Goal: Navigation & Orientation: Find specific page/section

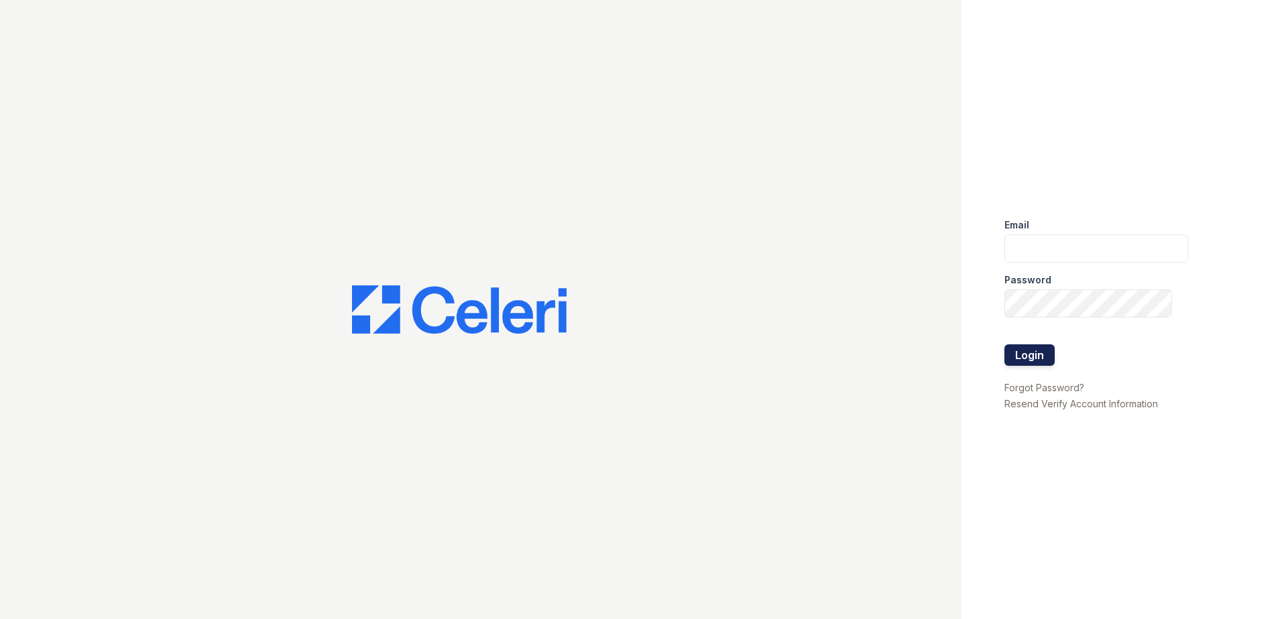
type input "rkramer@trinity-pm.com"
click at [1029, 356] on button "Login" at bounding box center [1029, 355] width 50 height 21
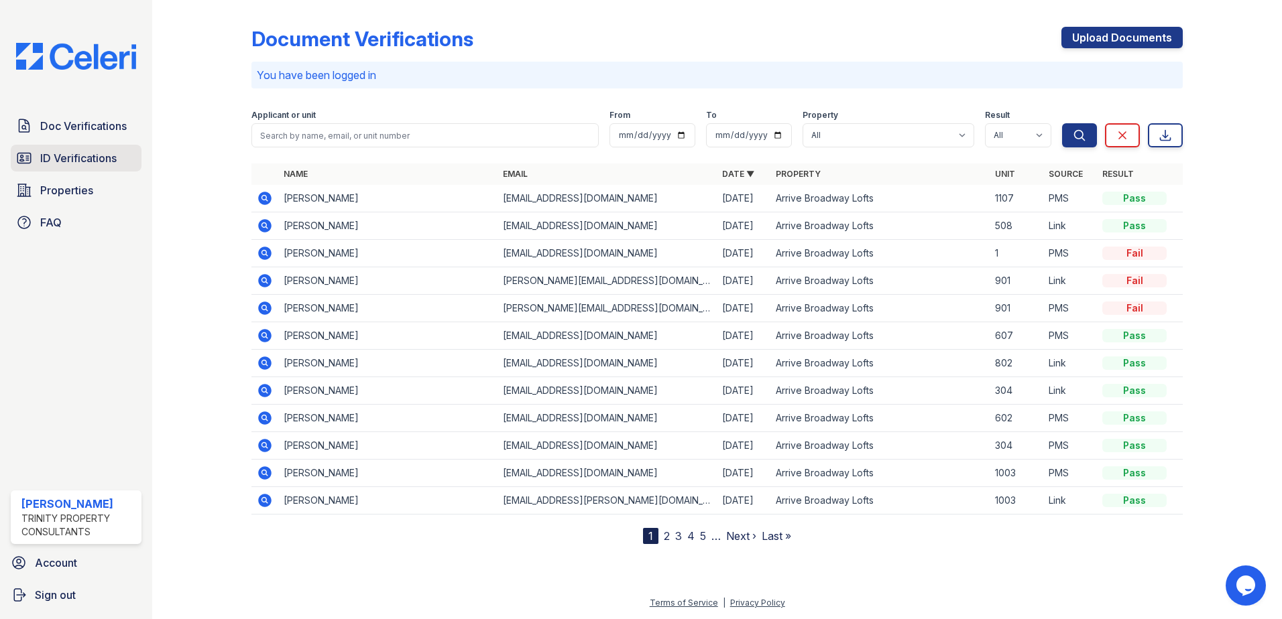
click at [94, 160] on span "ID Verifications" at bounding box center [78, 158] width 76 height 16
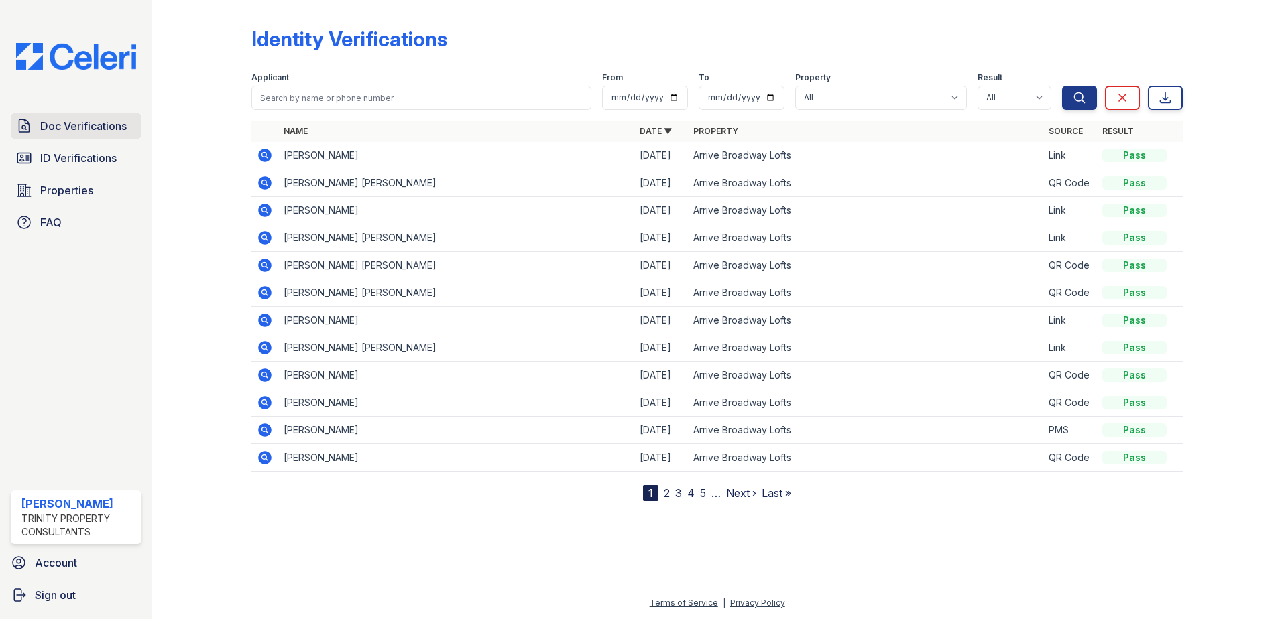
click at [93, 128] on span "Doc Verifications" at bounding box center [83, 126] width 86 height 16
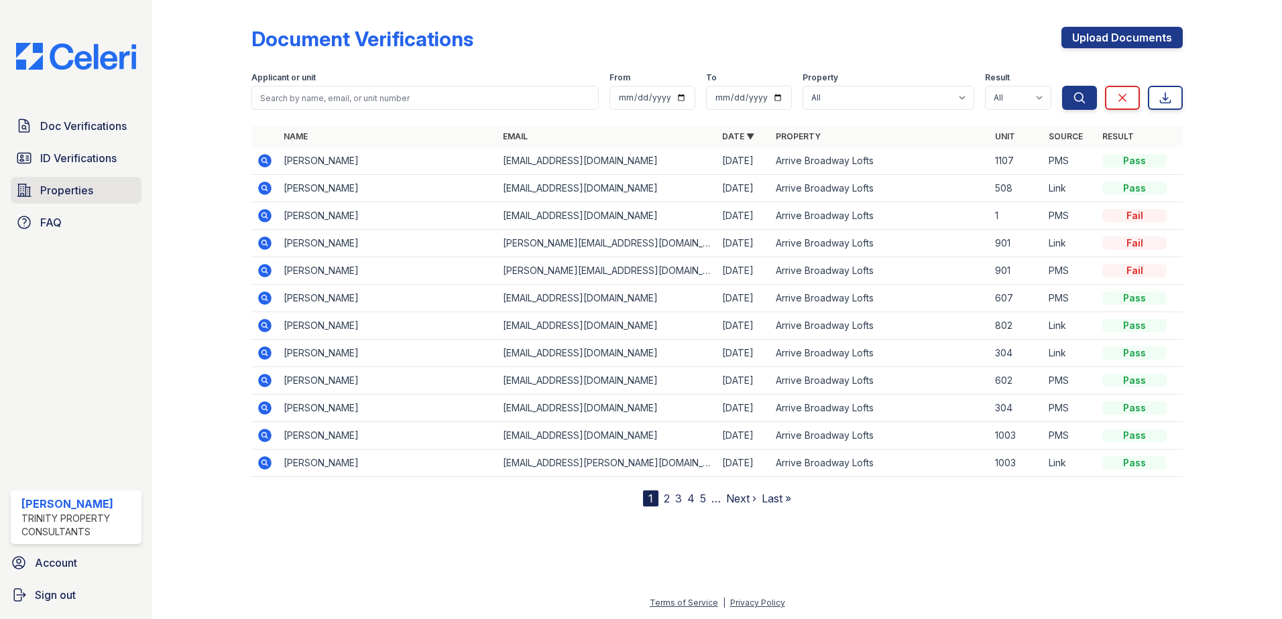
click at [67, 188] on span "Properties" at bounding box center [66, 190] width 53 height 16
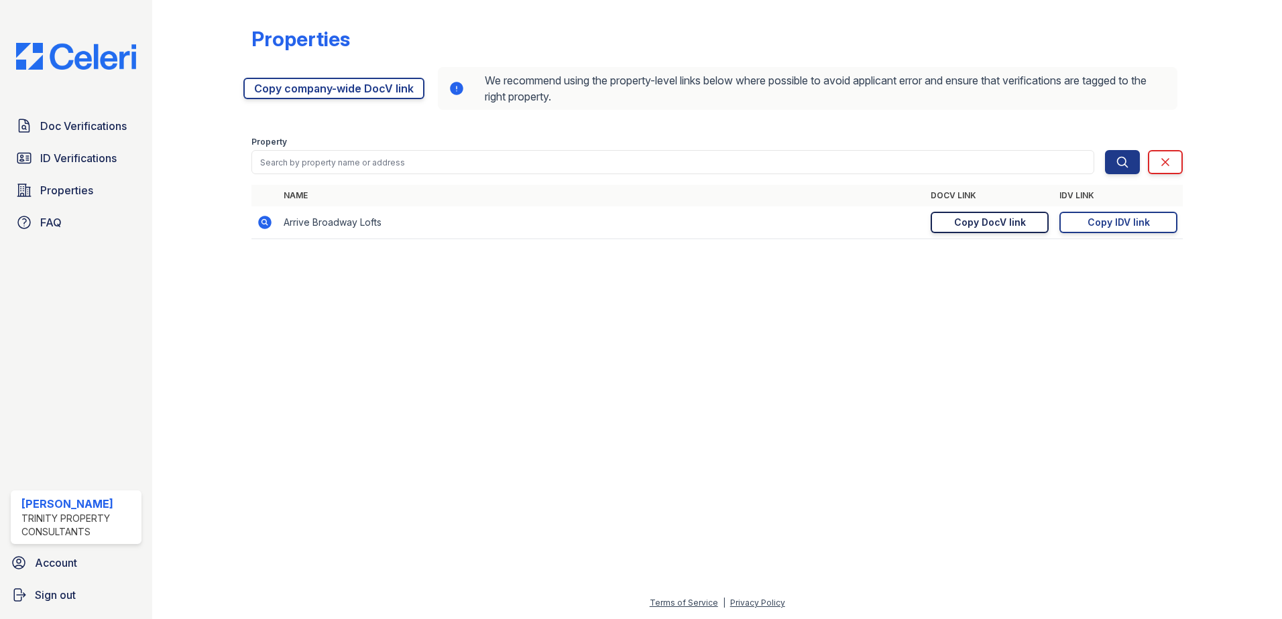
click at [1016, 224] on div "Copy DocV link" at bounding box center [990, 222] width 72 height 13
